Goal: Browse casually: Explore the website without a specific task or goal

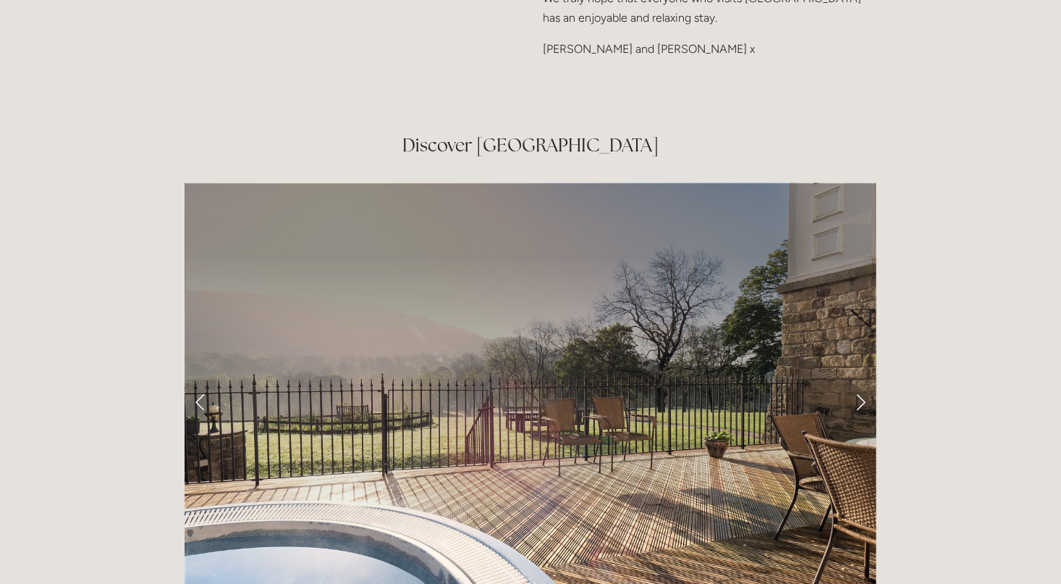
scroll to position [2376, 0]
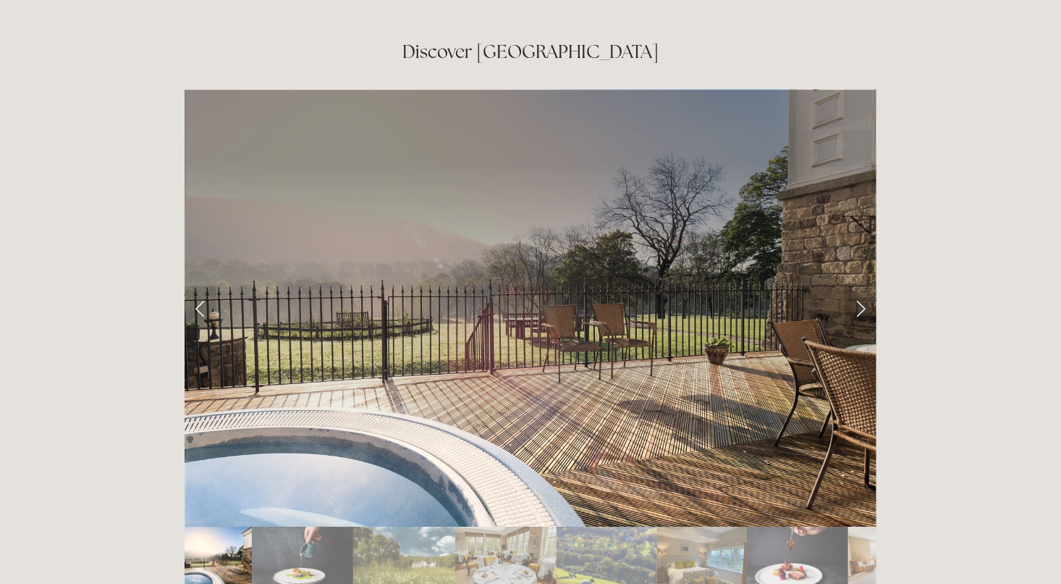
click at [863, 286] on link "Next Slide" at bounding box center [861, 307] width 32 height 43
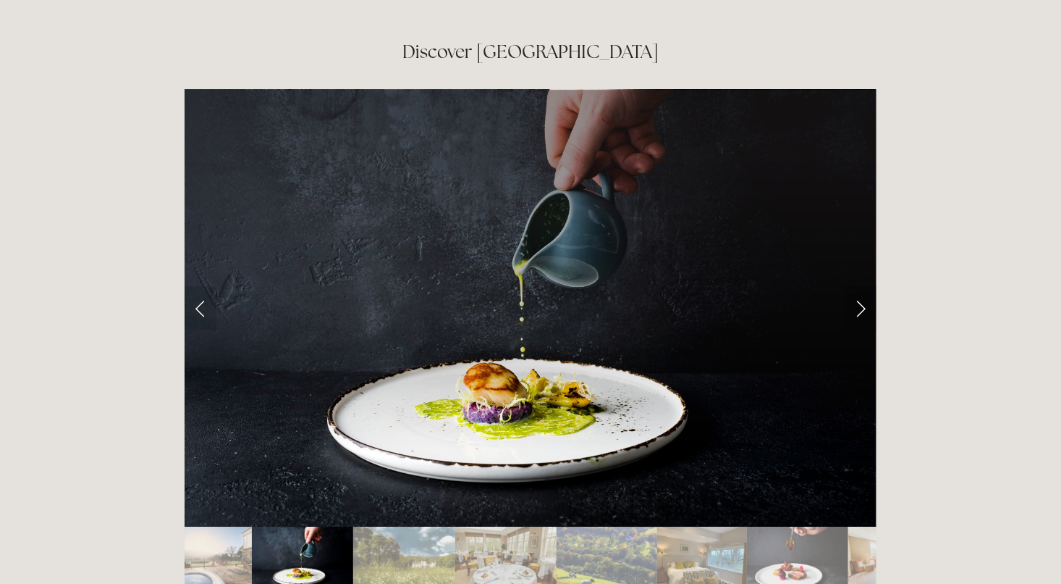
click at [863, 286] on link "Next Slide" at bounding box center [861, 307] width 32 height 43
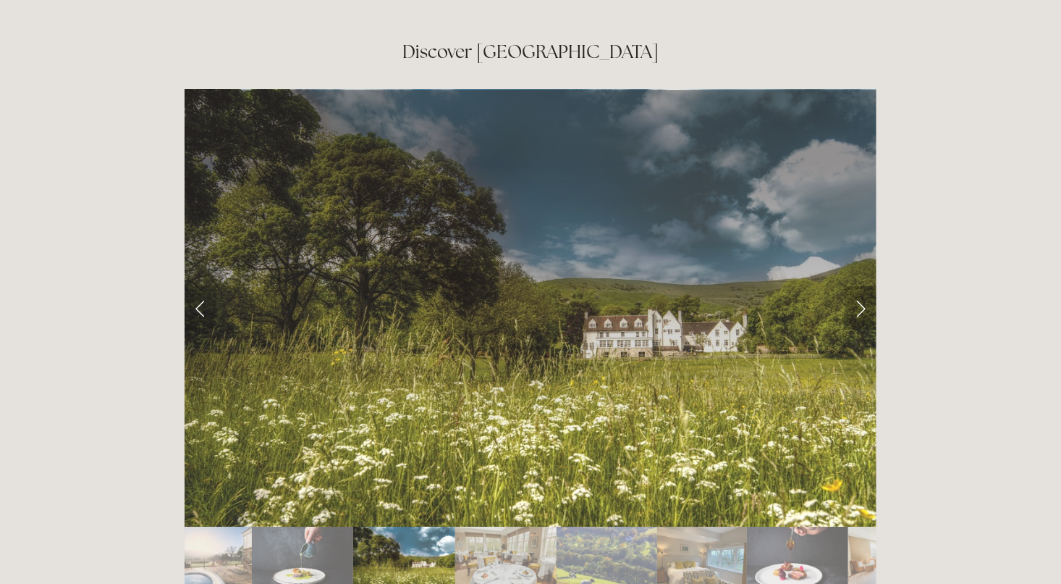
click at [859, 286] on link "Next Slide" at bounding box center [861, 307] width 32 height 43
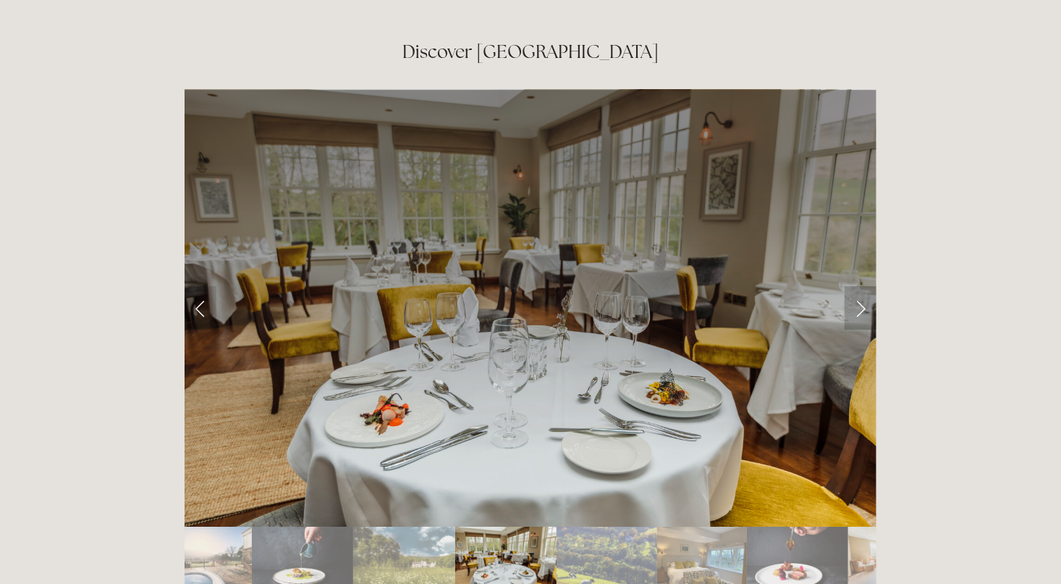
click at [859, 286] on link "Next Slide" at bounding box center [861, 307] width 32 height 43
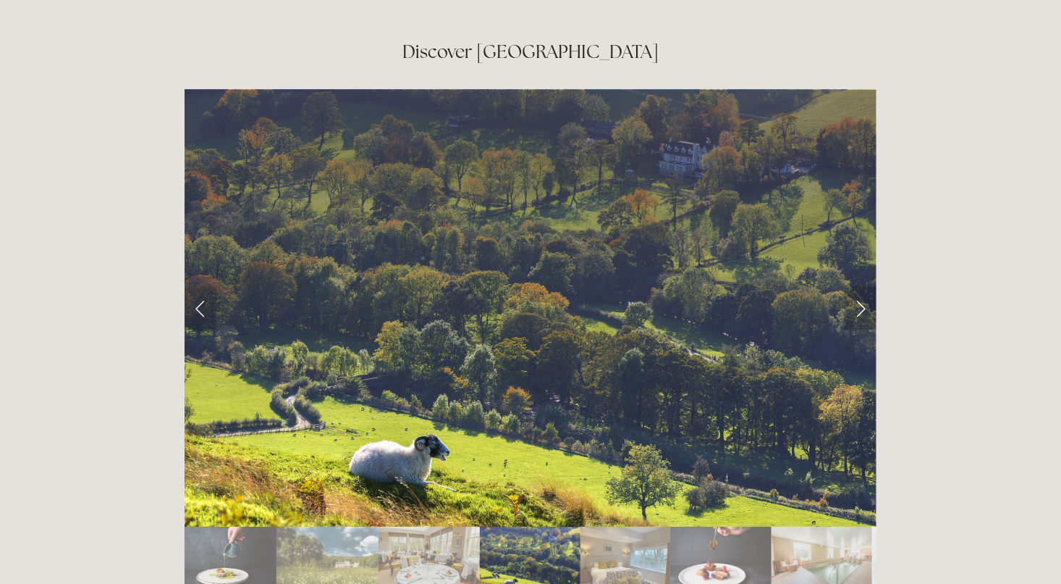
click at [859, 286] on link "Next Slide" at bounding box center [861, 307] width 32 height 43
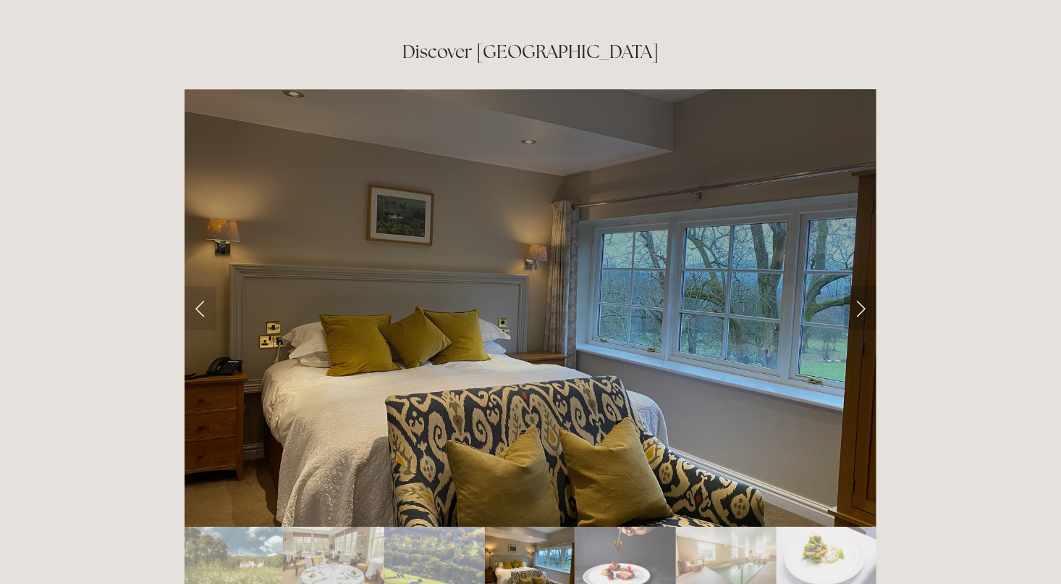
click at [859, 286] on link "Next Slide" at bounding box center [861, 307] width 32 height 43
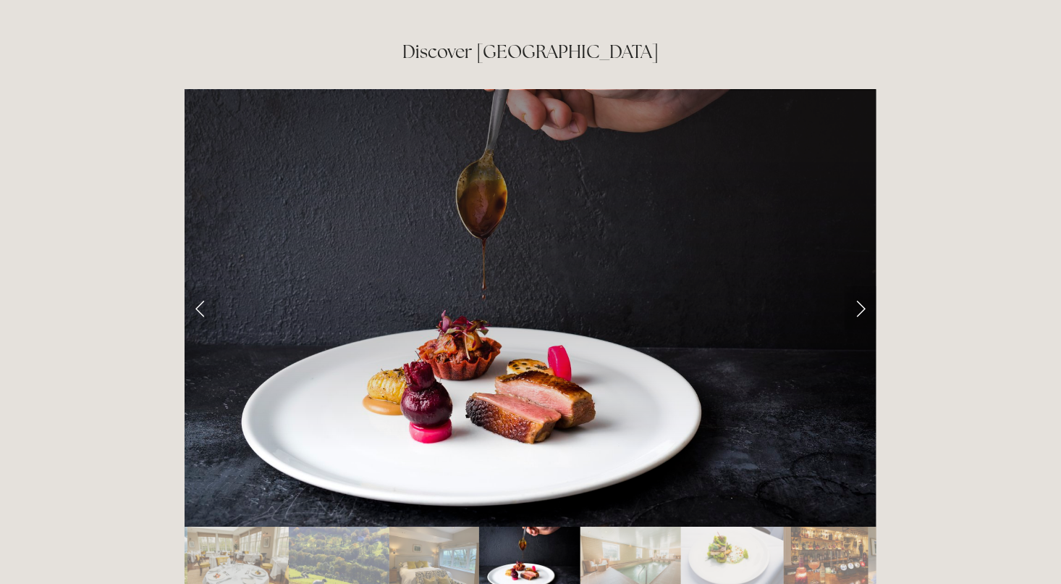
click at [859, 286] on link "Next Slide" at bounding box center [861, 307] width 32 height 43
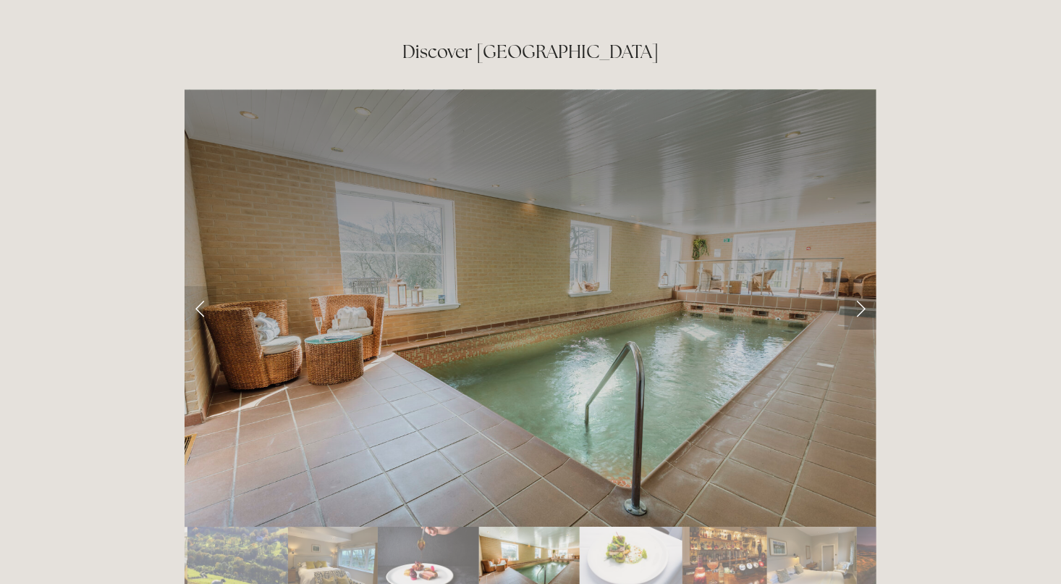
click at [859, 286] on link "Next Slide" at bounding box center [861, 307] width 32 height 43
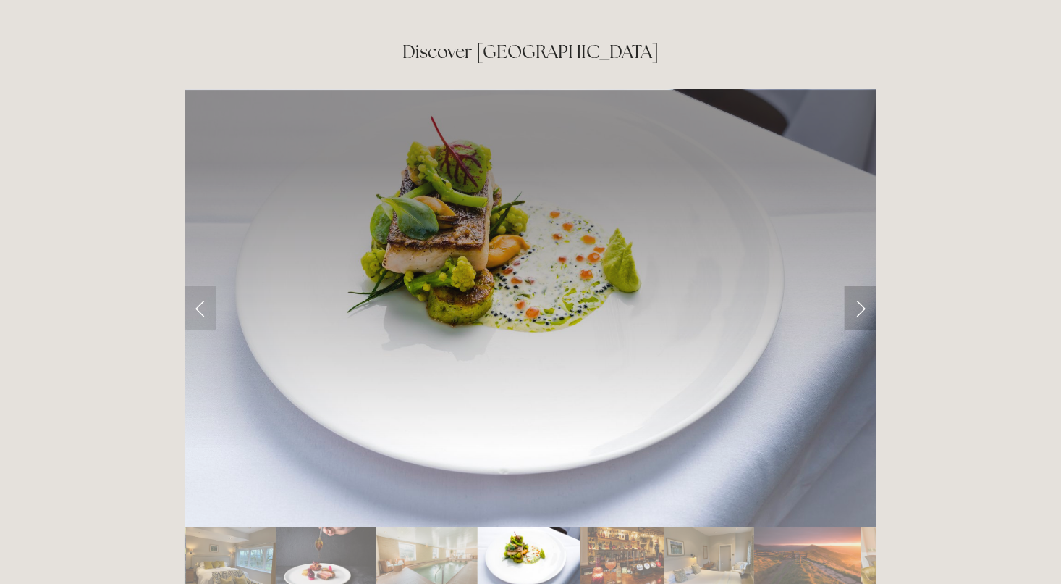
click at [859, 286] on link "Next Slide" at bounding box center [861, 307] width 32 height 43
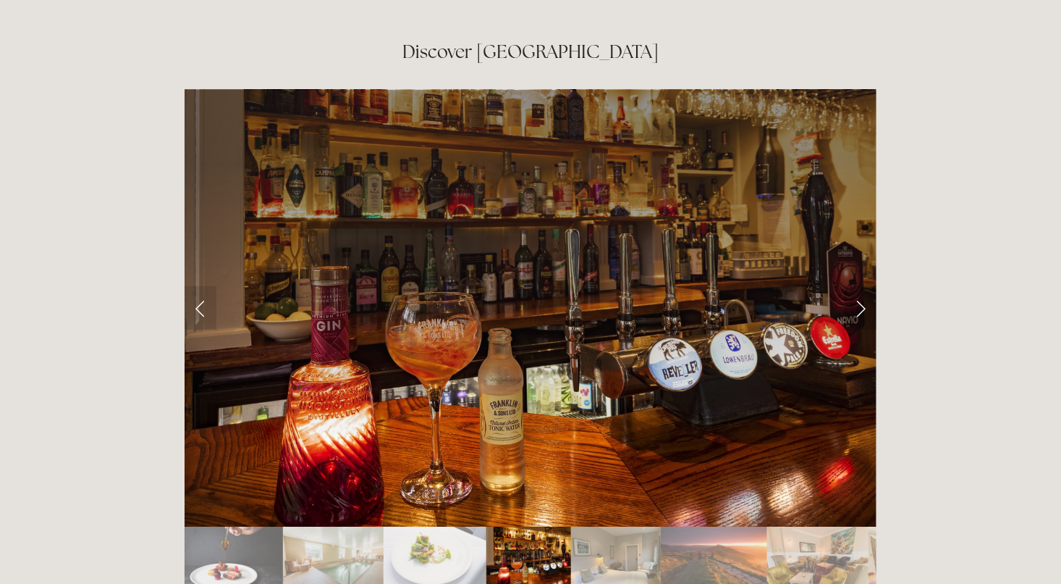
click at [859, 286] on link "Next Slide" at bounding box center [861, 307] width 32 height 43
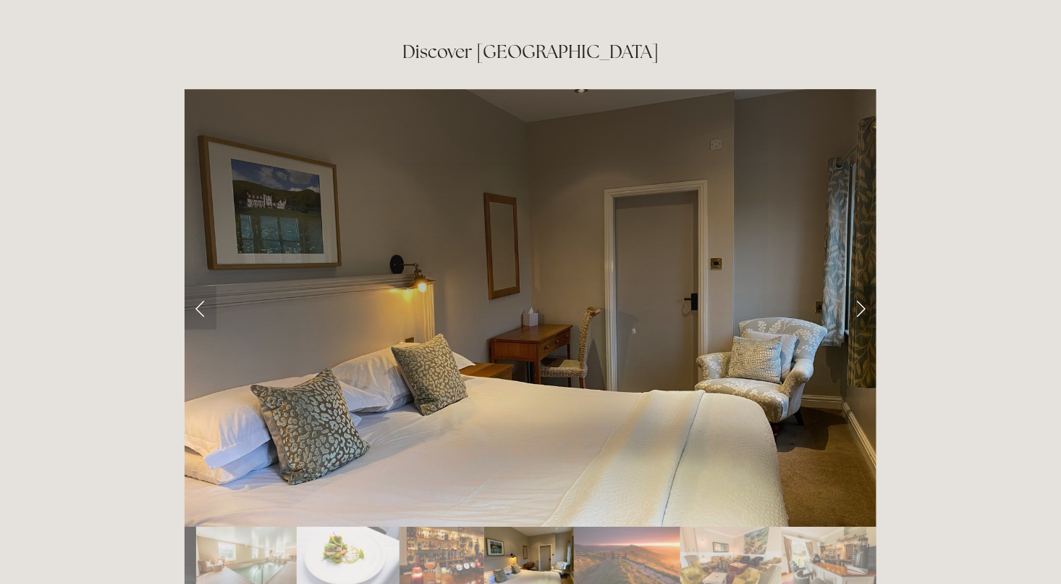
click at [859, 286] on link "Next Slide" at bounding box center [861, 307] width 32 height 43
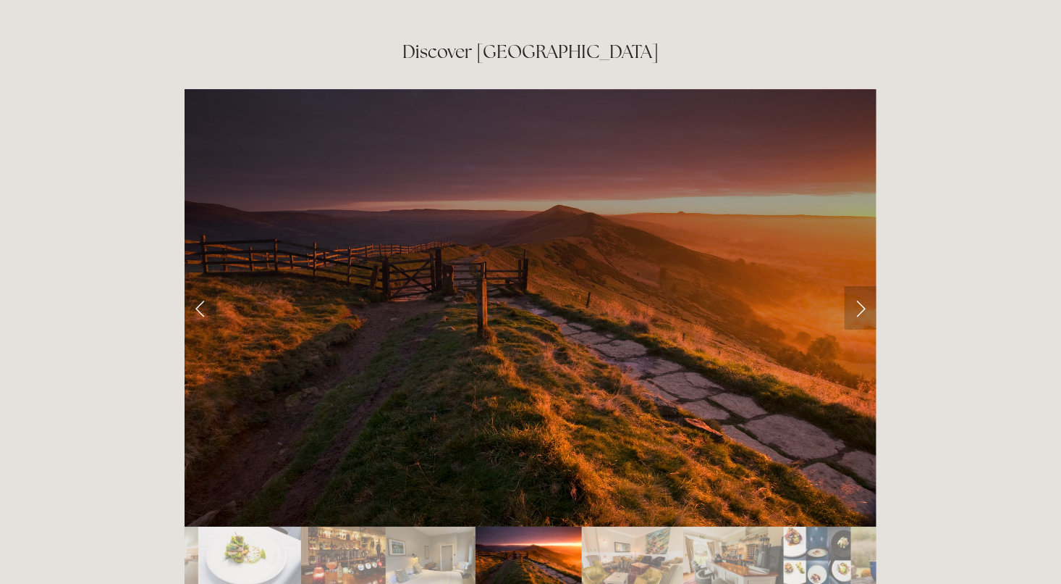
click at [859, 286] on link "Next Slide" at bounding box center [861, 307] width 32 height 43
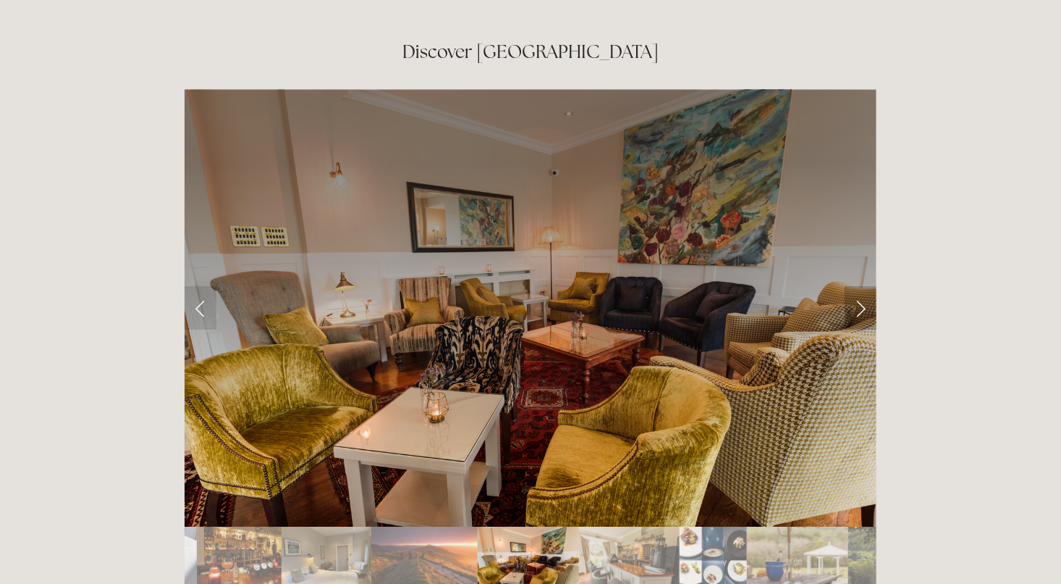
click at [859, 286] on link "Next Slide" at bounding box center [861, 307] width 32 height 43
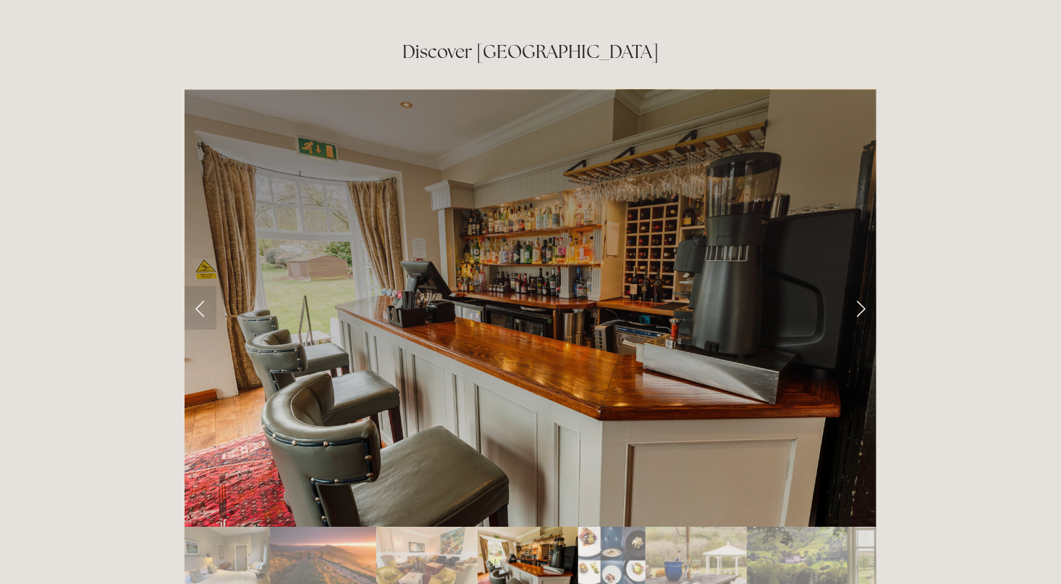
click at [859, 286] on link "Next Slide" at bounding box center [861, 307] width 32 height 43
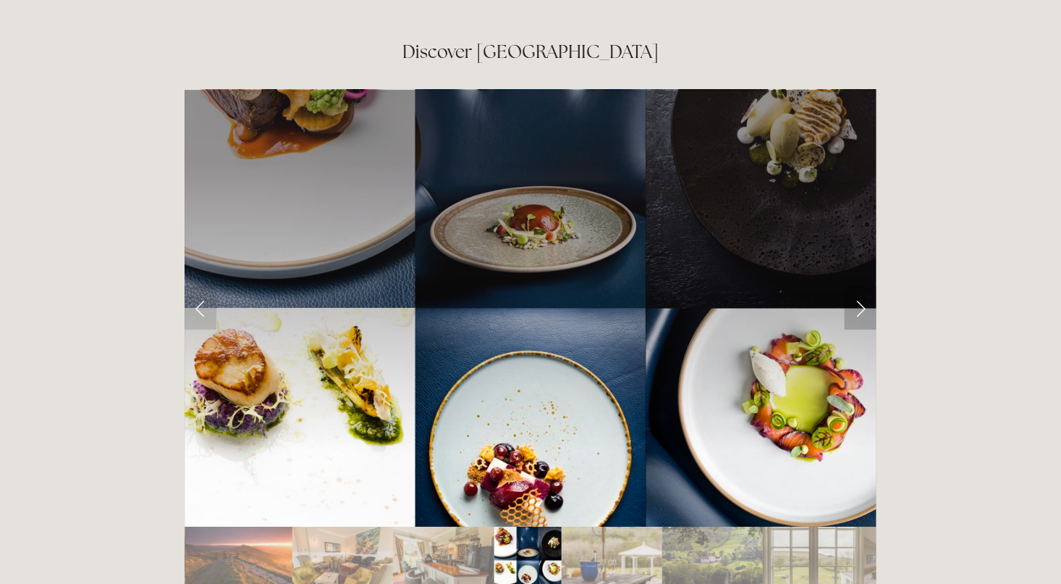
click at [859, 286] on link "Next Slide" at bounding box center [861, 307] width 32 height 43
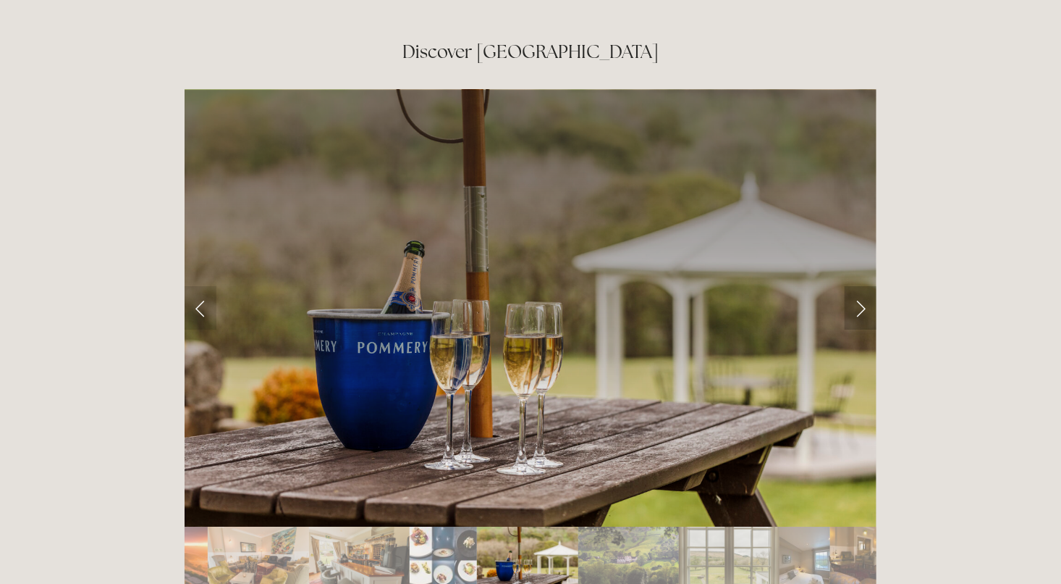
click at [859, 286] on link "Next Slide" at bounding box center [861, 307] width 32 height 43
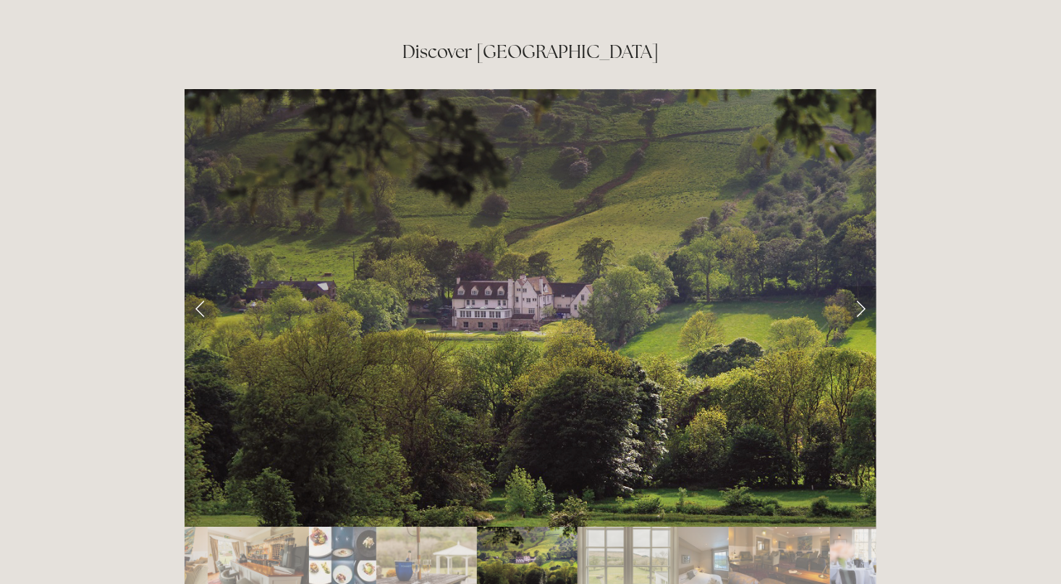
click at [859, 286] on link "Next Slide" at bounding box center [861, 307] width 32 height 43
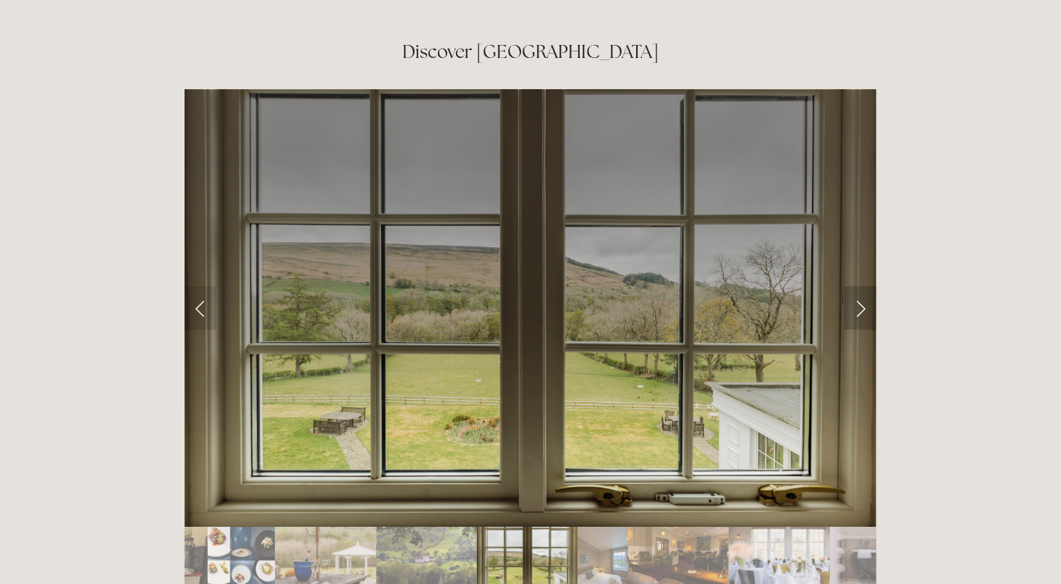
click at [859, 286] on link "Next Slide" at bounding box center [861, 307] width 32 height 43
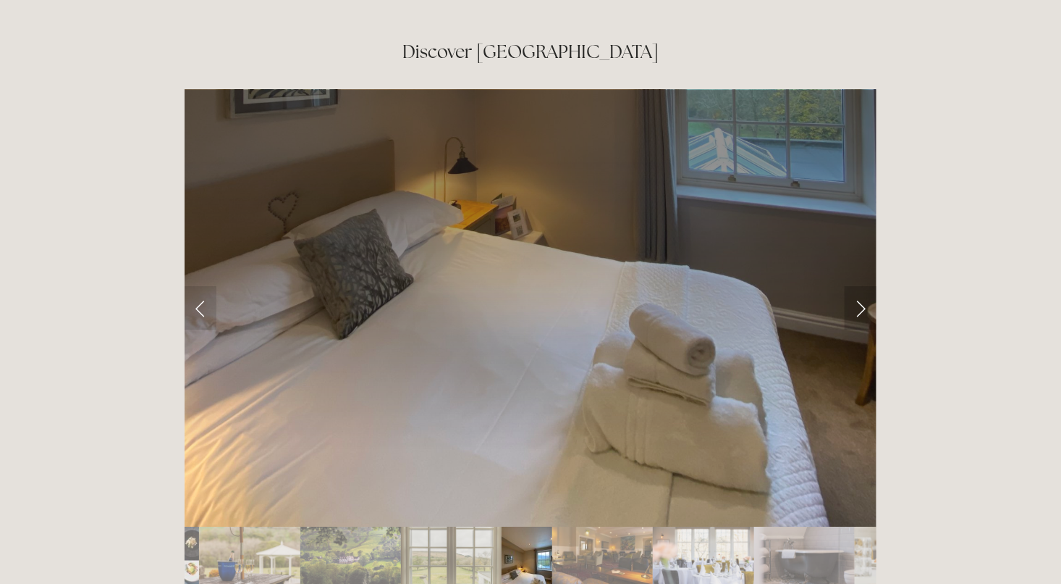
click at [859, 286] on link "Next Slide" at bounding box center [861, 307] width 32 height 43
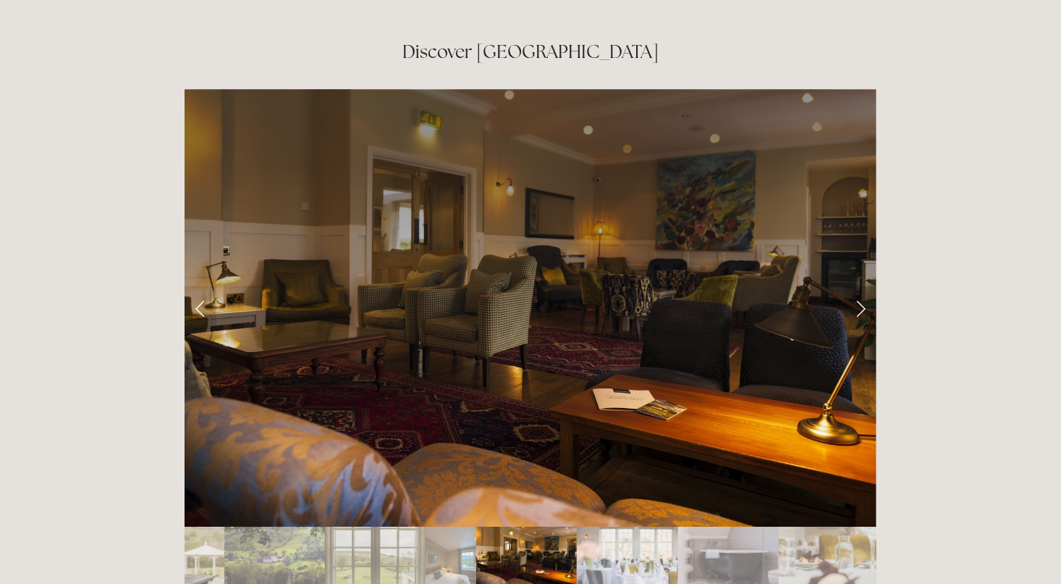
click at [859, 286] on link "Next Slide" at bounding box center [861, 307] width 32 height 43
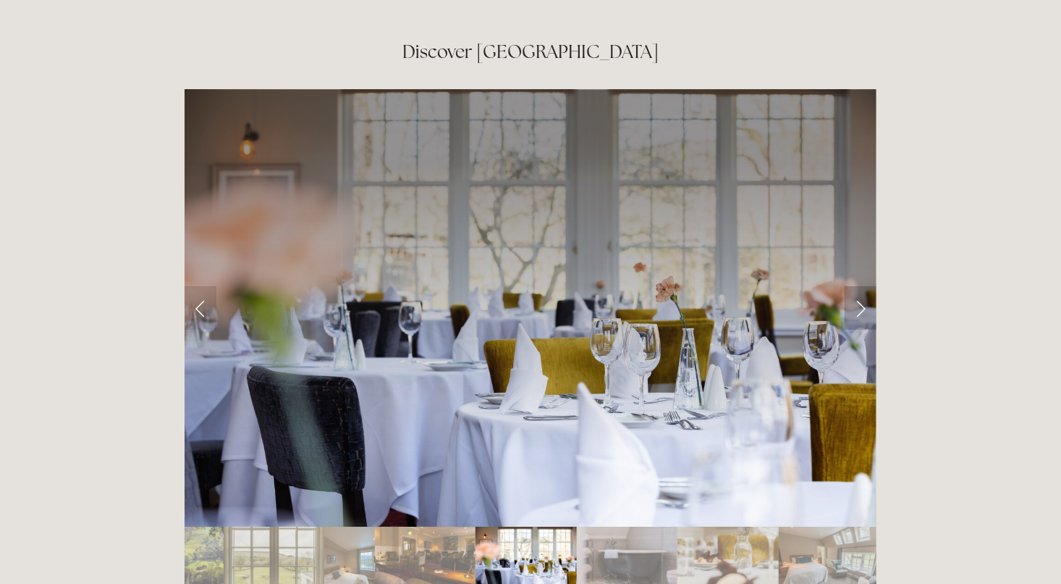
click at [859, 286] on link "Next Slide" at bounding box center [861, 307] width 32 height 43
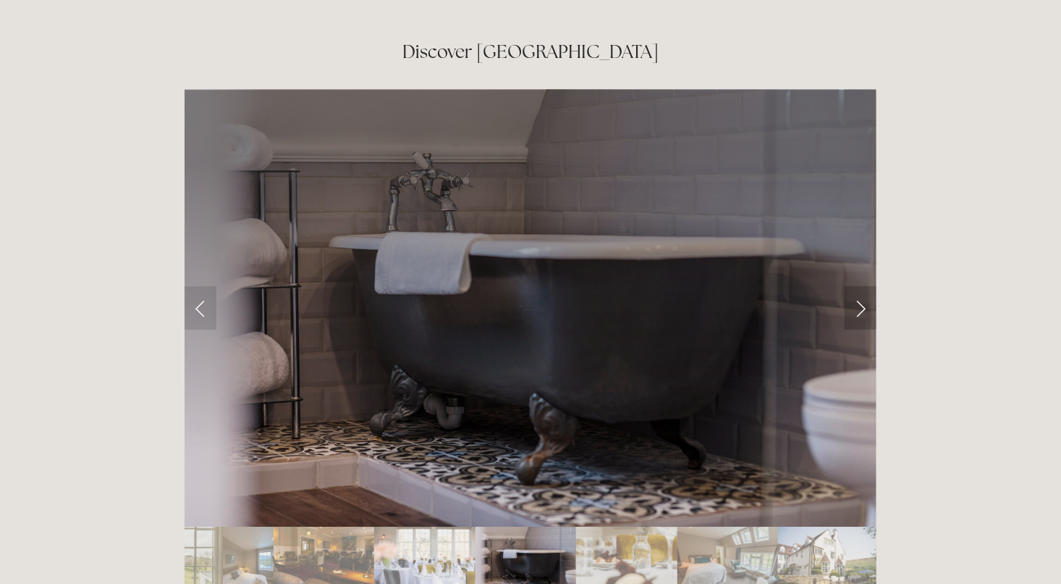
click at [864, 286] on link "Next Slide" at bounding box center [861, 307] width 32 height 43
click at [867, 286] on link "Next Slide" at bounding box center [861, 307] width 32 height 43
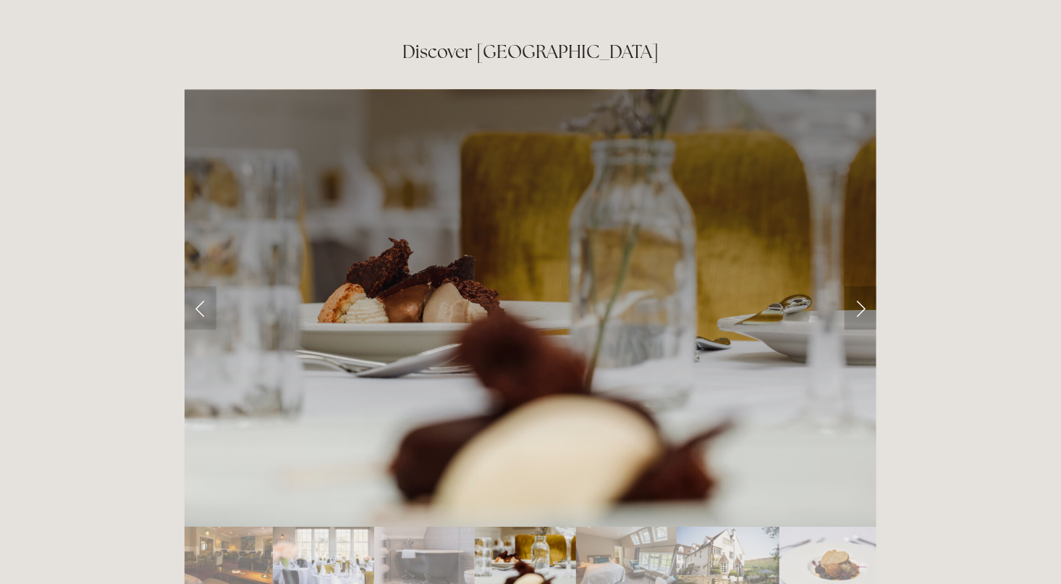
click at [867, 286] on link "Next Slide" at bounding box center [861, 307] width 32 height 43
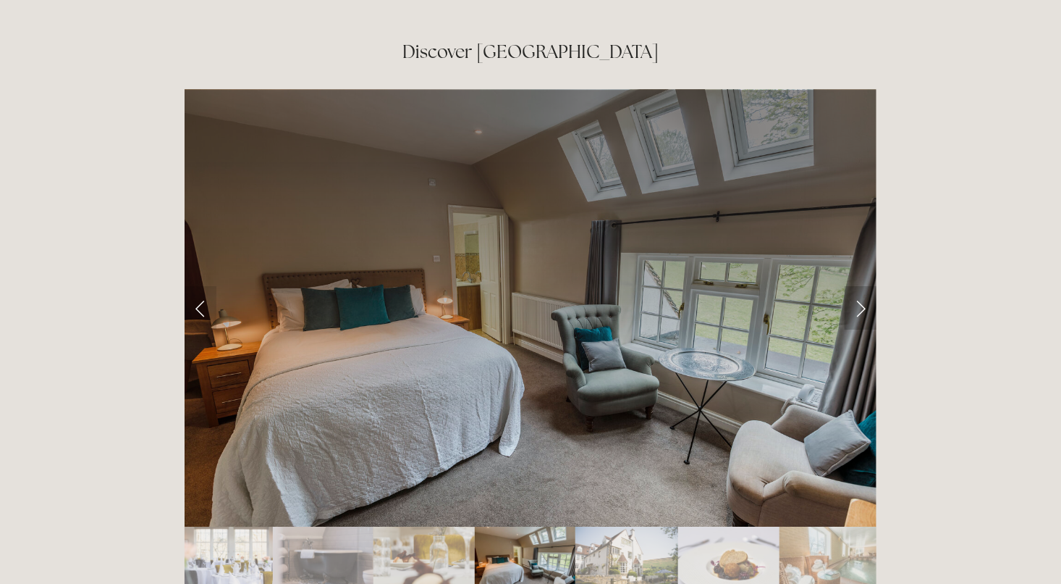
click at [867, 286] on link "Next Slide" at bounding box center [861, 307] width 32 height 43
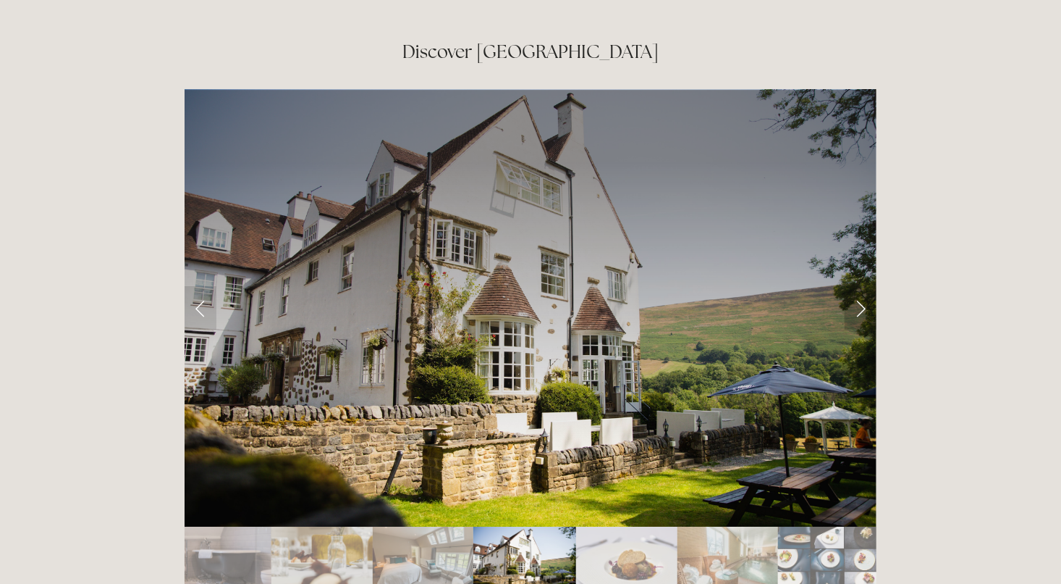
click at [867, 286] on link "Next Slide" at bounding box center [861, 307] width 32 height 43
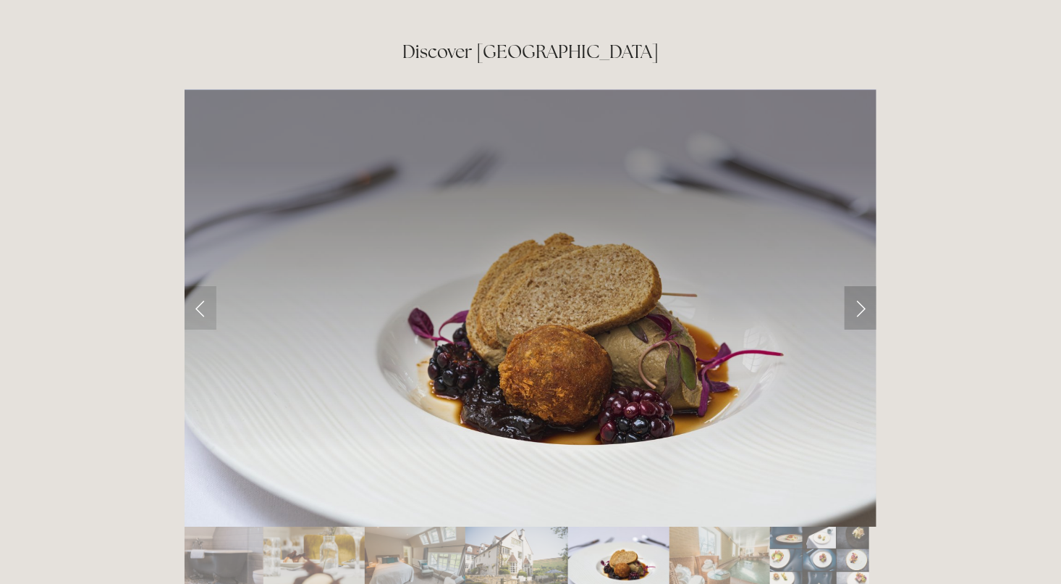
click at [867, 286] on link "Next Slide" at bounding box center [861, 307] width 32 height 43
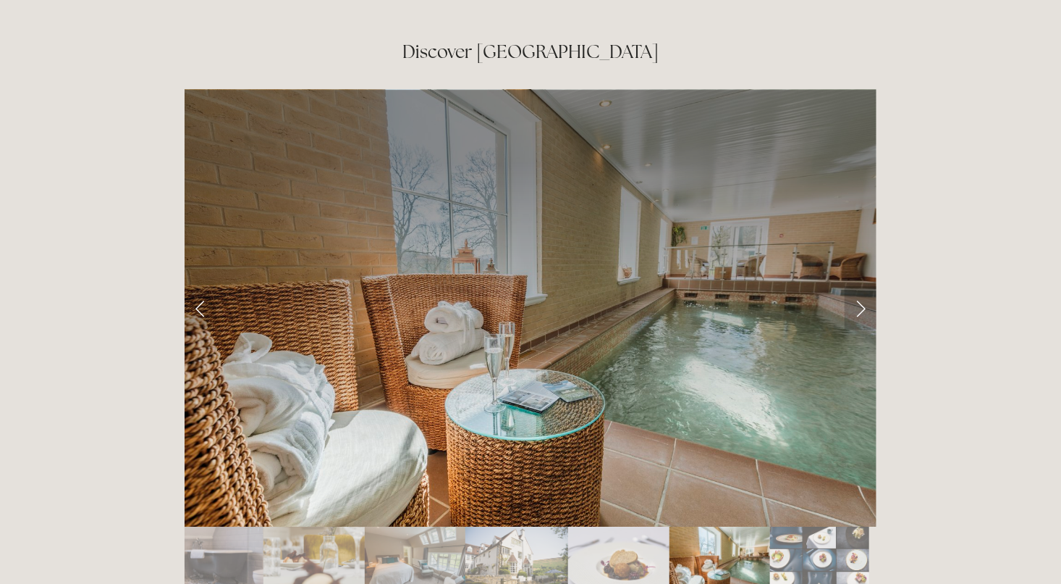
click at [867, 286] on link "Next Slide" at bounding box center [861, 307] width 32 height 43
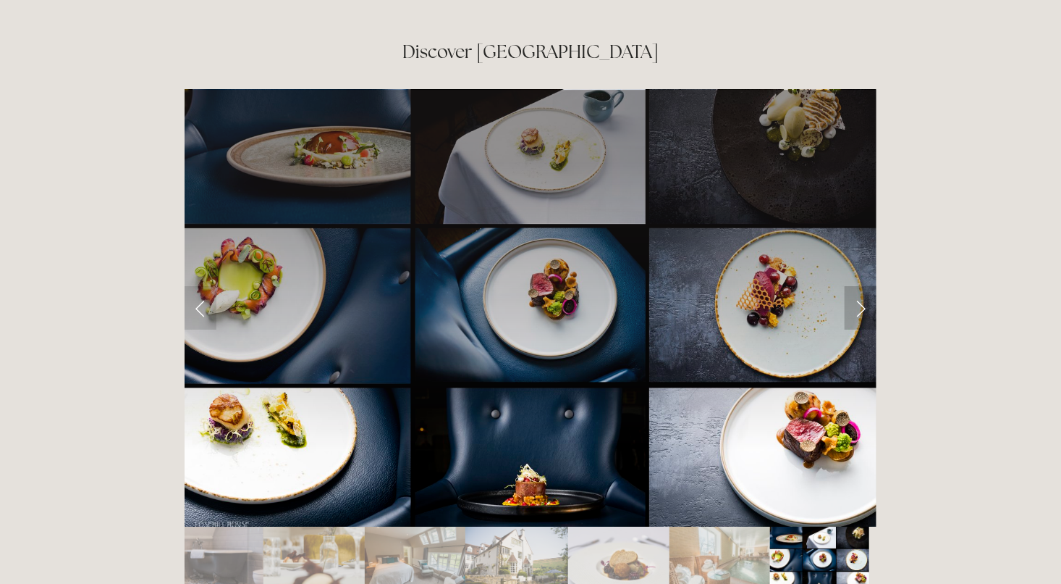
click at [867, 286] on link "Next Slide" at bounding box center [861, 307] width 32 height 43
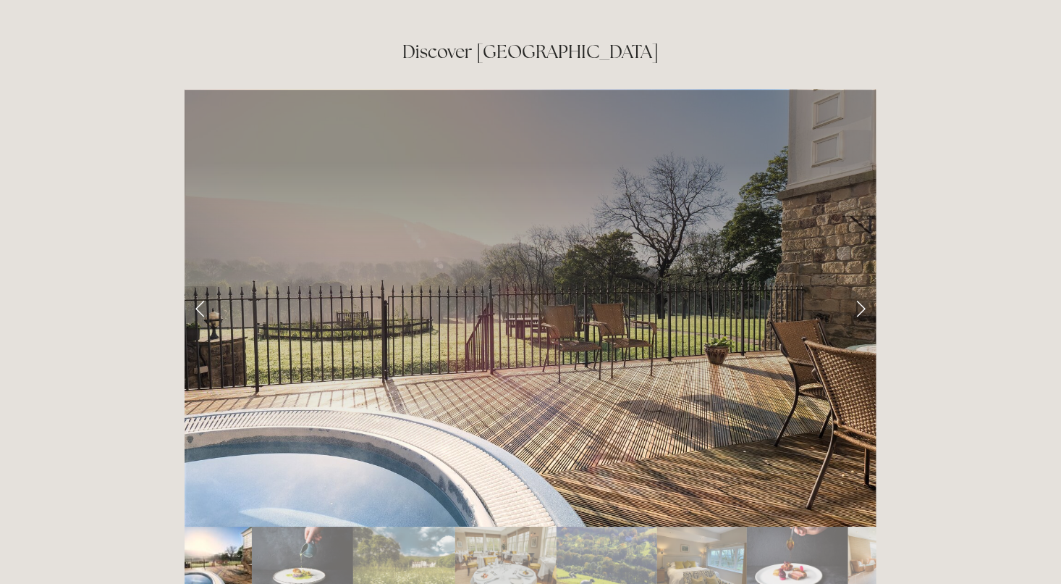
click at [983, 189] on div "Rooms Rooms Your Stay Book a stay Offers Spa" at bounding box center [530, 108] width 1061 height 4969
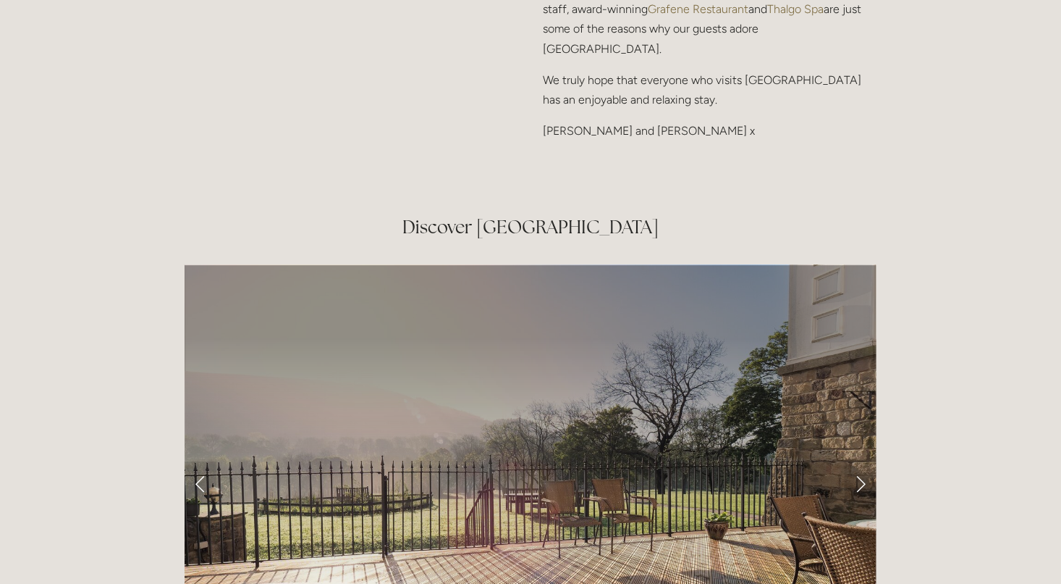
scroll to position [2195, 0]
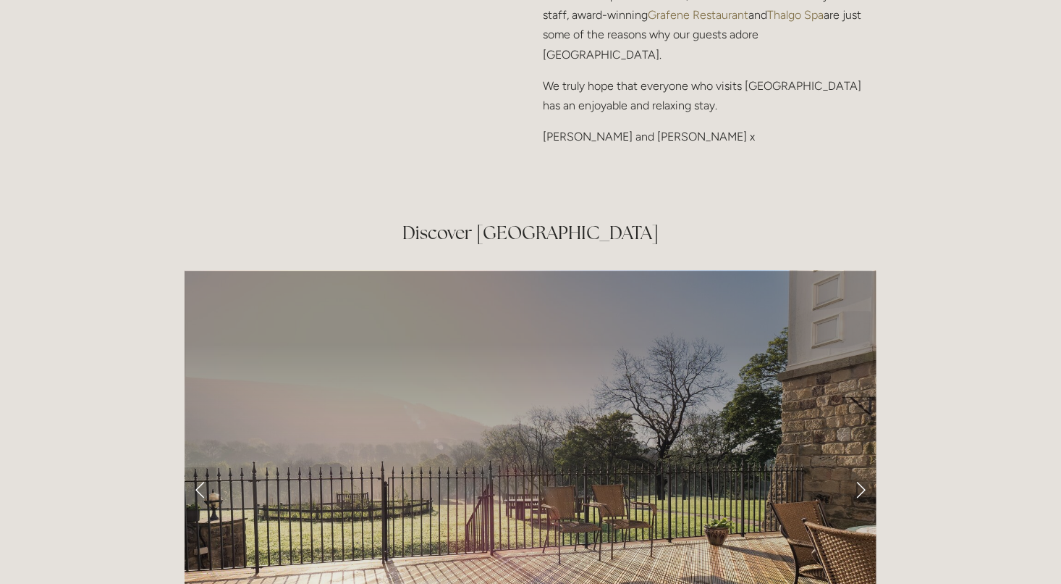
click at [974, 123] on div "Rooms Rooms Your Stay Book a stay Offers Spa" at bounding box center [530, 289] width 1061 height 4969
